Goal: Transaction & Acquisition: Subscribe to service/newsletter

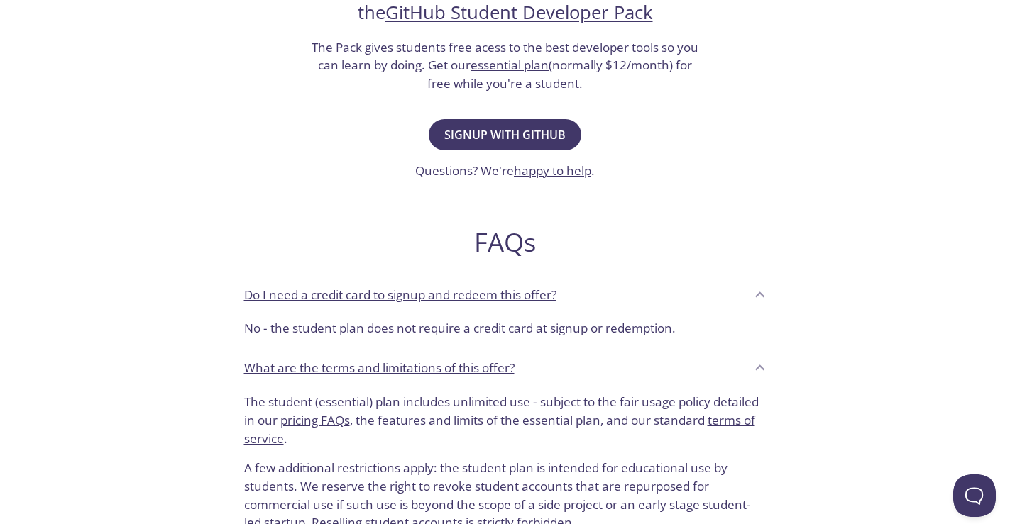
scroll to position [426, 0]
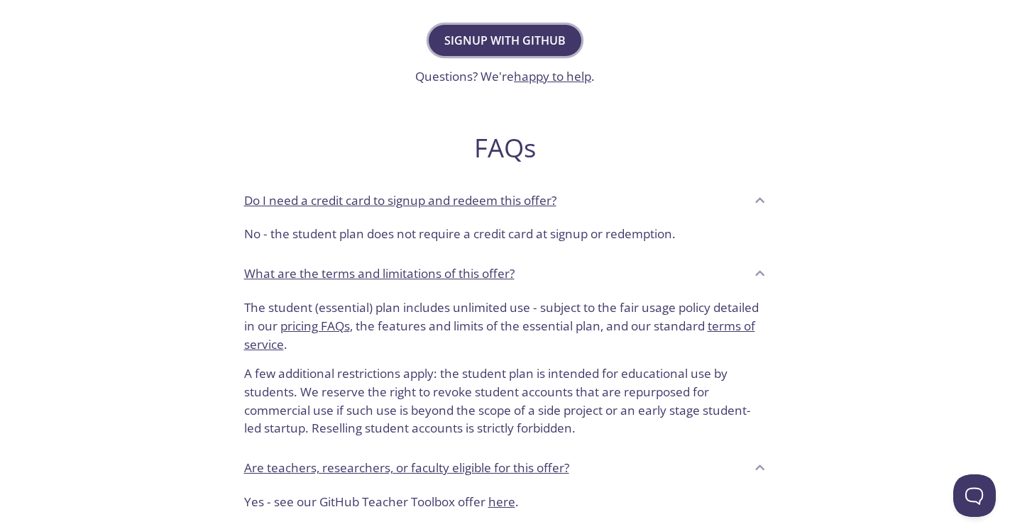
click at [514, 46] on span "Signup with GitHub" at bounding box center [504, 41] width 121 height 20
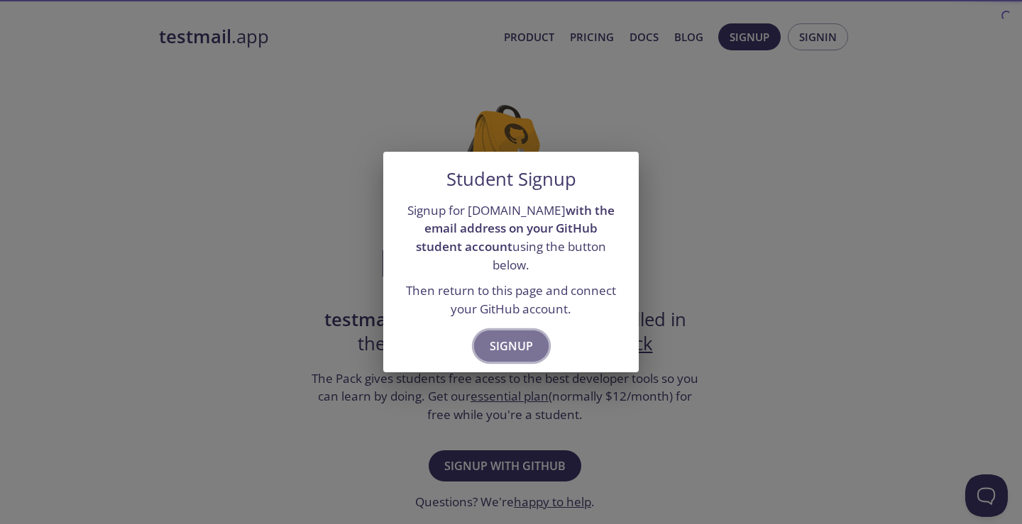
click at [522, 331] on button "Signup" at bounding box center [511, 346] width 75 height 31
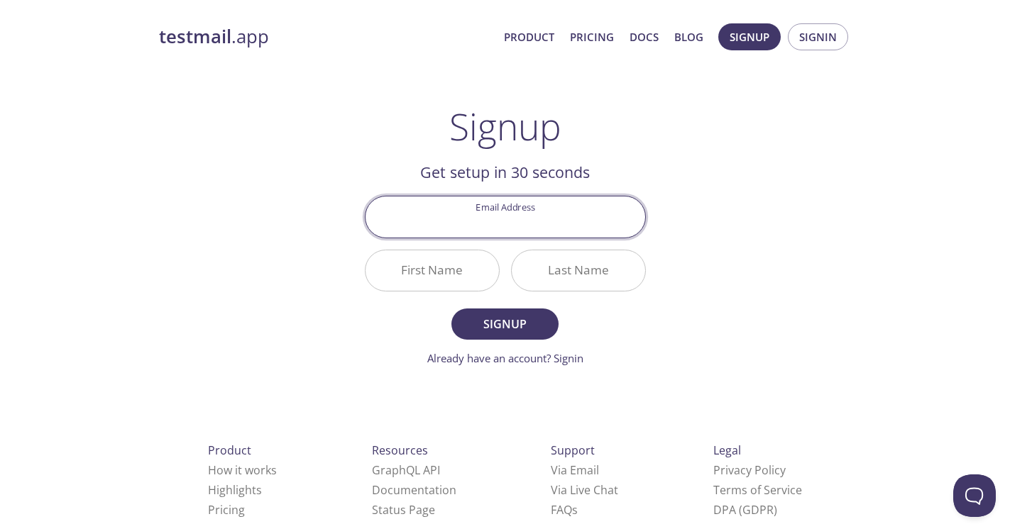
click at [509, 212] on input "Email Address" at bounding box center [505, 217] width 280 height 40
type input "[EMAIL_ADDRESS][DOMAIN_NAME]"
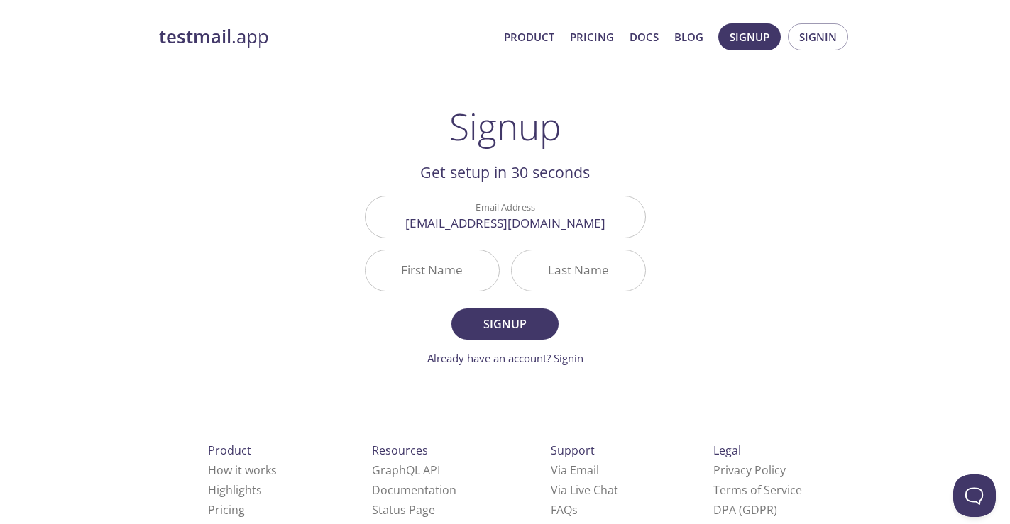
click at [255, 177] on div "testmail .app Product Pricing Docs Blog Signup Signin Signup Get setup in 30 se…" at bounding box center [505, 339] width 727 height 651
click at [446, 268] on input "First Name" at bounding box center [431, 270] width 133 height 40
click at [207, 45] on strong "testmail" at bounding box center [195, 36] width 72 height 25
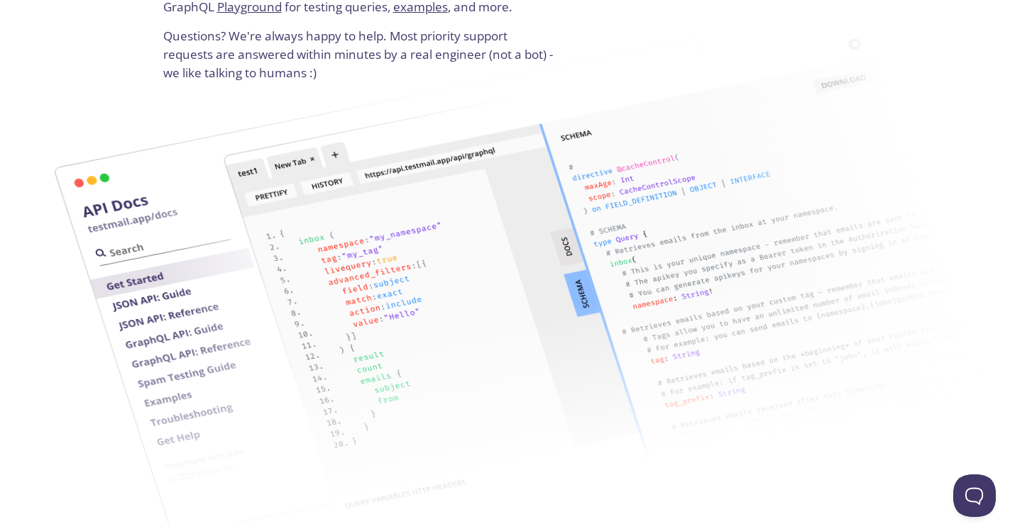
scroll to position [1916, 0]
